Goal: Information Seeking & Learning: Learn about a topic

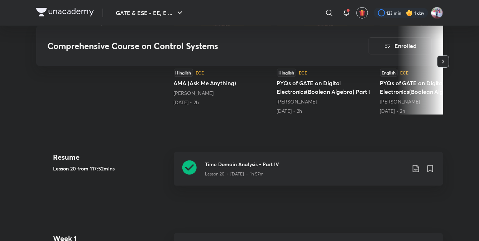
scroll to position [217, 0]
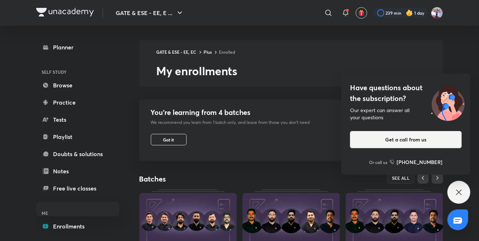
click at [462, 194] on icon at bounding box center [458, 192] width 9 height 9
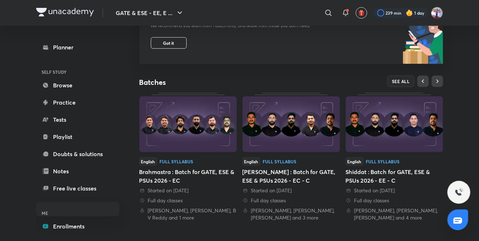
scroll to position [110, 0]
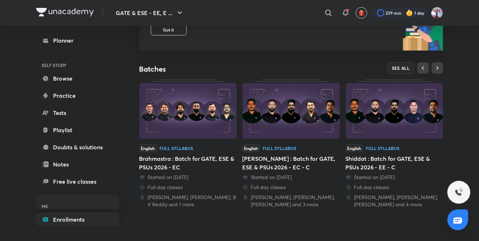
click at [70, 217] on link "Enrollments" at bounding box center [77, 219] width 83 height 14
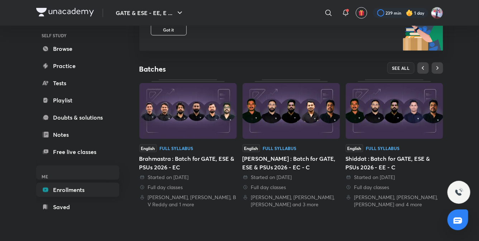
click at [70, 191] on link "Enrollments" at bounding box center [77, 190] width 83 height 14
click at [398, 68] on span "SEE ALL" at bounding box center [401, 68] width 18 height 5
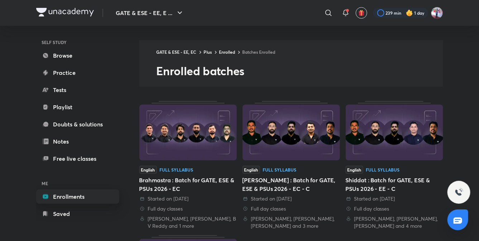
click at [68, 194] on link "Enrollments" at bounding box center [77, 196] width 83 height 14
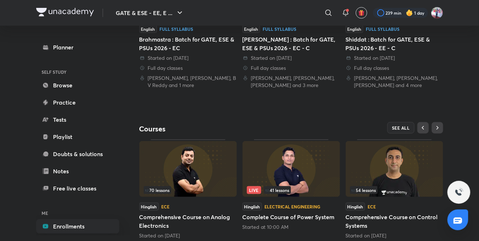
scroll to position [251, 0]
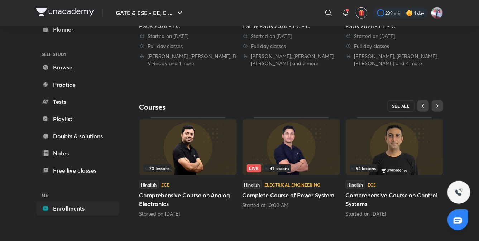
click at [399, 106] on span "SEE ALL" at bounding box center [401, 105] width 18 height 5
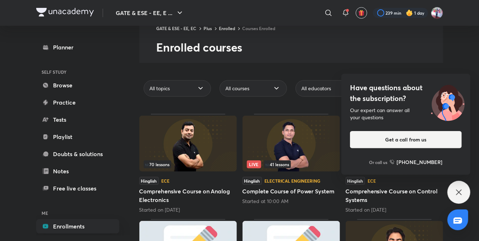
scroll to position [24, 0]
click at [458, 194] on icon at bounding box center [458, 192] width 9 height 9
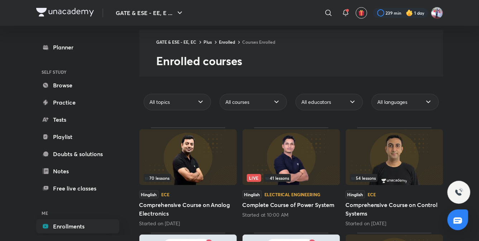
scroll to position [0, 0]
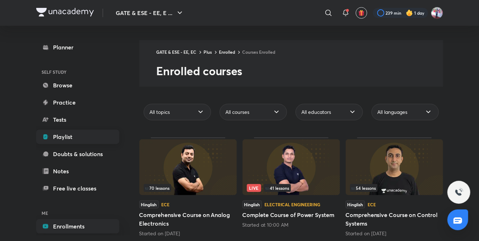
click at [66, 138] on link "Playlist" at bounding box center [77, 137] width 83 height 14
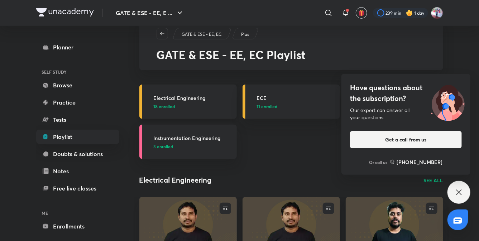
scroll to position [25, 0]
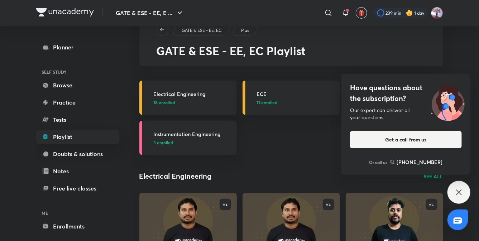
click at [459, 194] on icon at bounding box center [458, 192] width 9 height 9
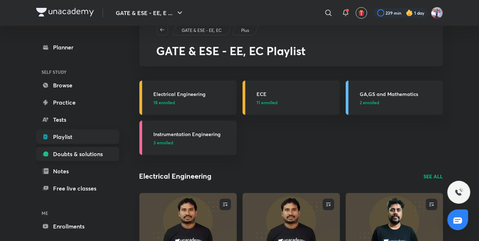
click at [58, 153] on link "Doubts & solutions" at bounding box center [77, 154] width 83 height 14
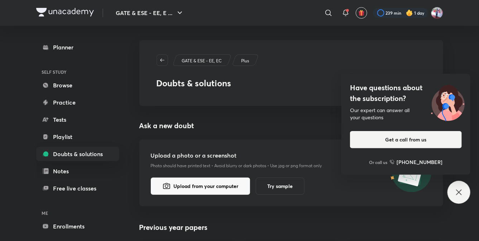
scroll to position [171, 0]
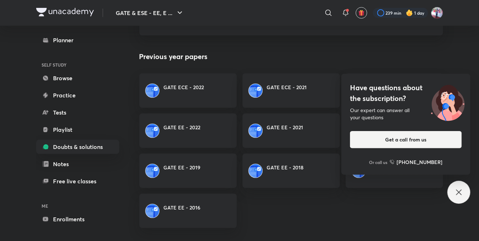
click at [457, 194] on icon at bounding box center [458, 191] width 5 height 5
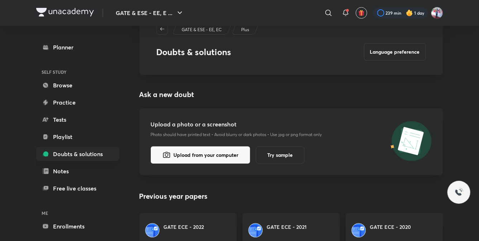
scroll to position [31, 0]
click at [61, 85] on link "Browse" at bounding box center [77, 85] width 83 height 14
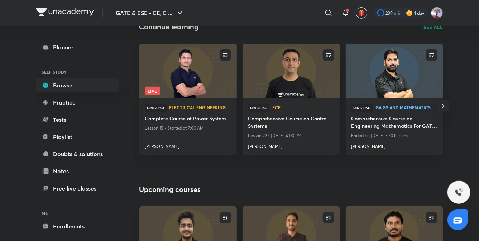
scroll to position [82, 0]
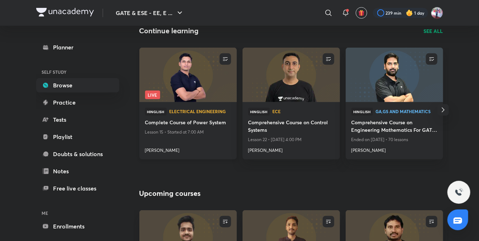
click at [183, 124] on h4 "Complete Course of Power System" at bounding box center [188, 123] width 86 height 9
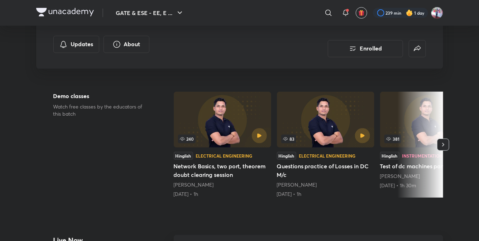
scroll to position [141, 0]
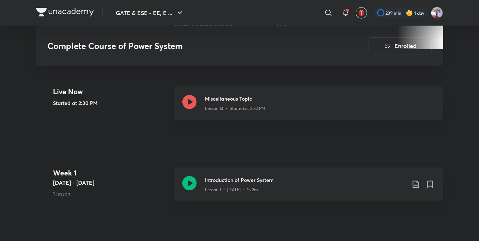
scroll to position [255, 0]
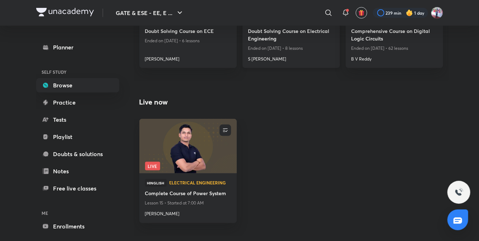
scroll to position [339, 0]
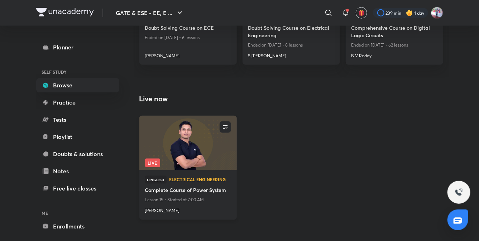
click at [209, 157] on img at bounding box center [187, 143] width 99 height 56
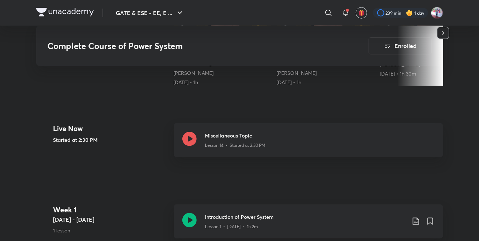
scroll to position [246, 0]
click at [249, 139] on div "Lesson 14 • Started at 2:30 PM" at bounding box center [319, 143] width 229 height 9
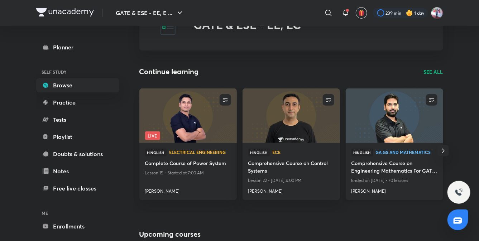
scroll to position [40, 0]
click at [434, 73] on p "SEE ALL" at bounding box center [433, 73] width 19 height 8
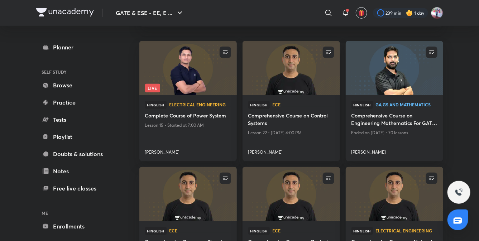
scroll to position [64, 0]
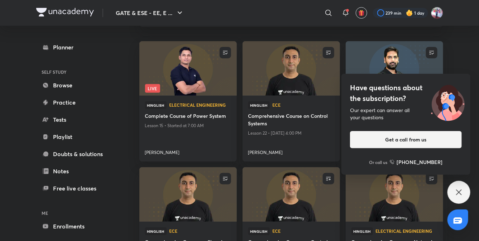
click at [459, 189] on icon at bounding box center [458, 192] width 9 height 9
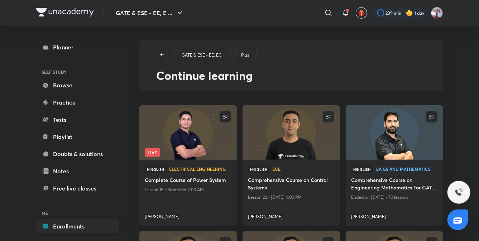
scroll to position [30, 0]
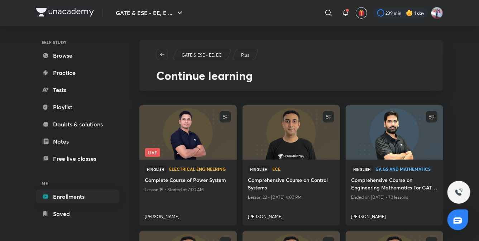
click at [66, 197] on link "Enrollments" at bounding box center [77, 196] width 83 height 14
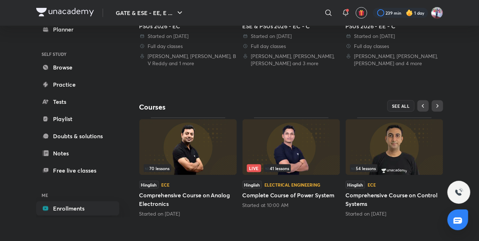
scroll to position [251, 0]
click at [396, 105] on span "SEE ALL" at bounding box center [401, 106] width 18 height 5
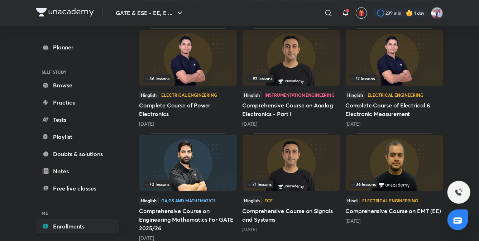
scroll to position [656, 0]
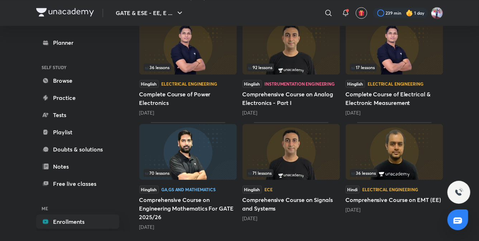
click at [308, 166] on img at bounding box center [290, 152] width 97 height 56
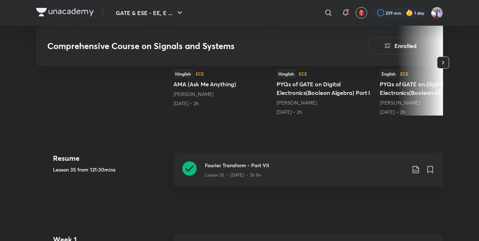
scroll to position [259, 0]
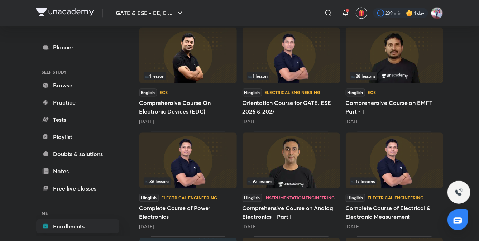
scroll to position [656, 0]
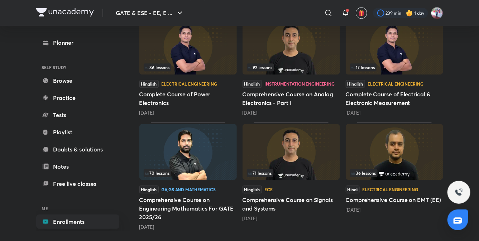
click at [191, 143] on img at bounding box center [187, 152] width 97 height 56
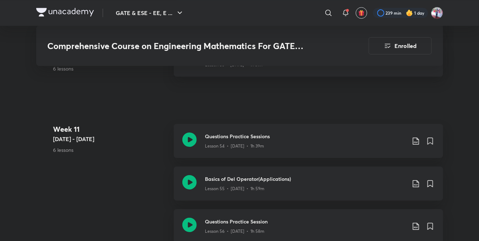
scroll to position [3023, 0]
click at [206, 151] on div "Questions Practice Sessions Lesson 54 • [DATE] • 1h 39m" at bounding box center [308, 142] width 269 height 34
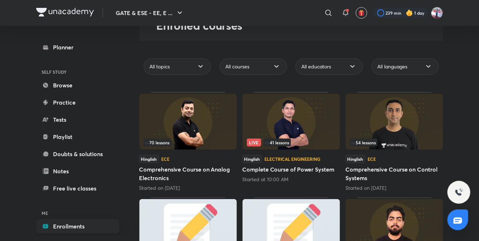
scroll to position [47, 0]
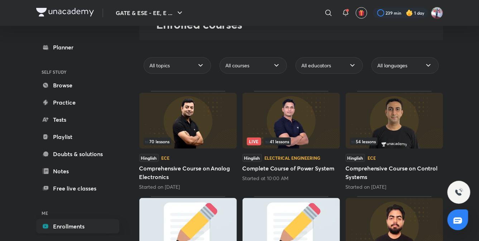
click at [375, 126] on img at bounding box center [394, 121] width 97 height 56
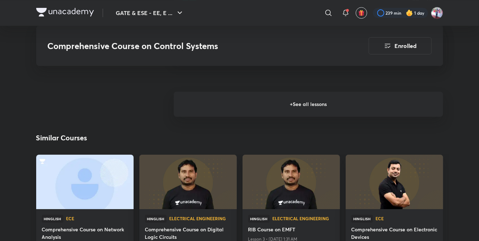
scroll to position [951, 0]
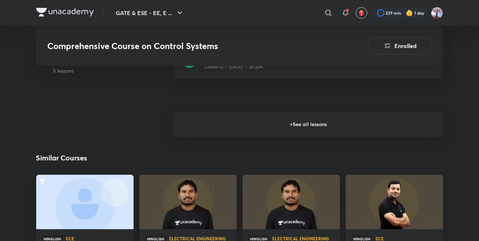
click at [332, 125] on h6 "+ See all lessons" at bounding box center [308, 124] width 269 height 25
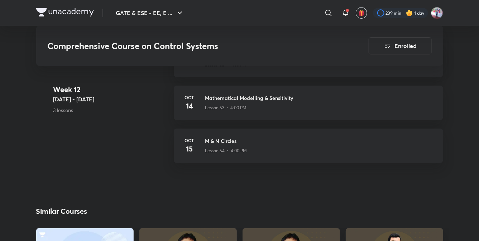
scroll to position [3015, 0]
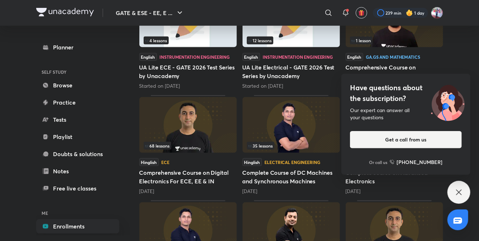
scroll to position [254, 0]
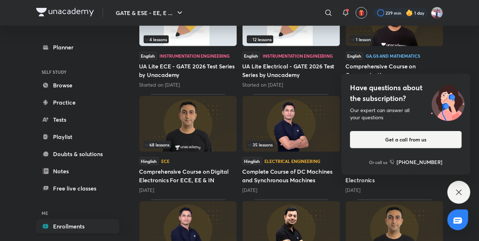
click at [458, 190] on icon at bounding box center [458, 192] width 9 height 9
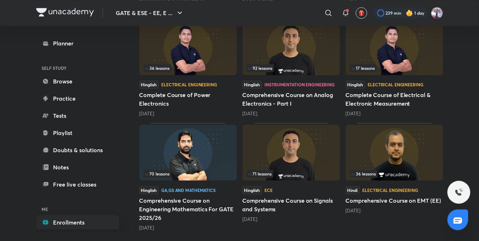
scroll to position [656, 0]
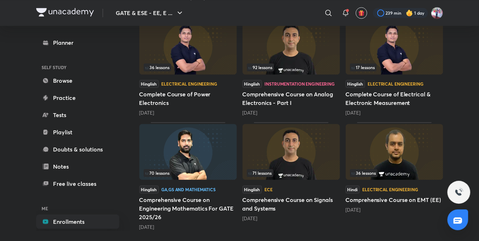
click at [277, 97] on h5 "Comprehensive Course on Analog Electronics - Part I" at bounding box center [290, 98] width 97 height 17
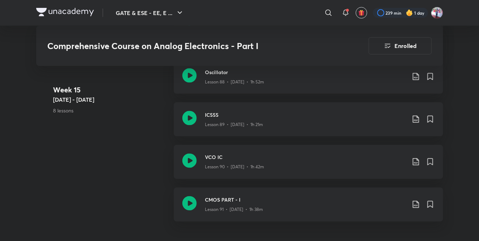
scroll to position [4602, 0]
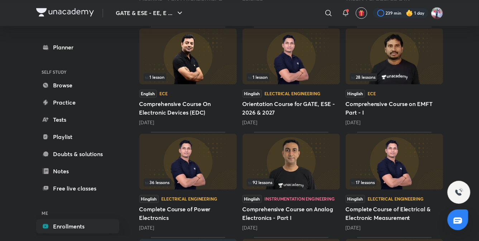
scroll to position [656, 0]
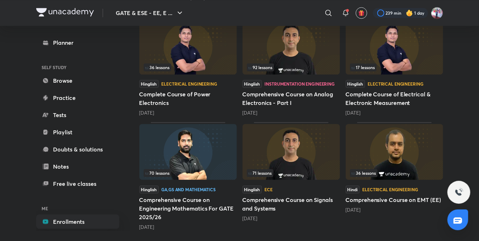
click at [300, 162] on img at bounding box center [290, 152] width 97 height 56
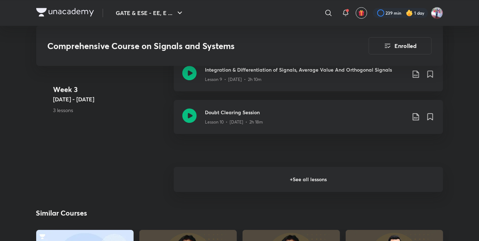
scroll to position [854, 0]
click at [292, 188] on h6 "+ See all lessons" at bounding box center [308, 179] width 269 height 25
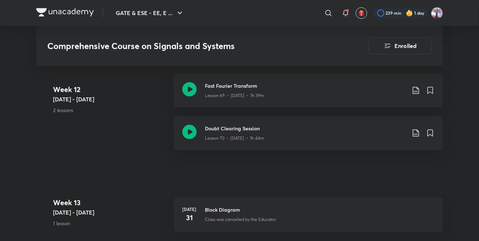
scroll to position [3764, 0]
